Goal: Task Accomplishment & Management: Use online tool/utility

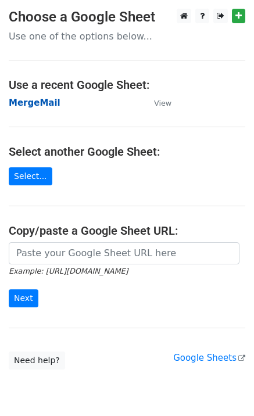
click at [42, 104] on strong "MergeMail" at bounding box center [35, 103] width 52 height 10
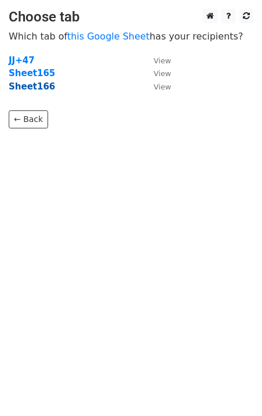
click at [41, 87] on strong "Sheet166" at bounding box center [32, 86] width 46 height 10
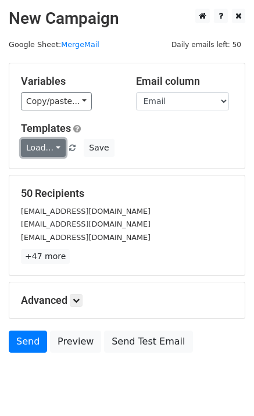
click at [51, 150] on link "Load..." at bounding box center [43, 148] width 45 height 18
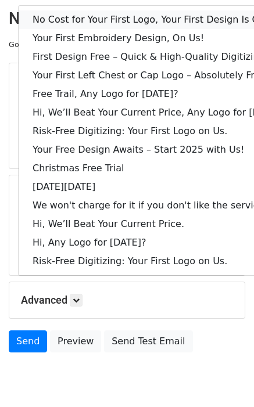
click at [89, 10] on link "No Cost for Your First Logo, Your First Design Is On Us!" at bounding box center [159, 19] width 280 height 19
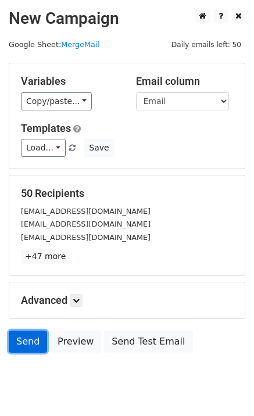
click at [26, 343] on link "Send" at bounding box center [28, 341] width 38 height 22
